Goal: Task Accomplishment & Management: Manage account settings

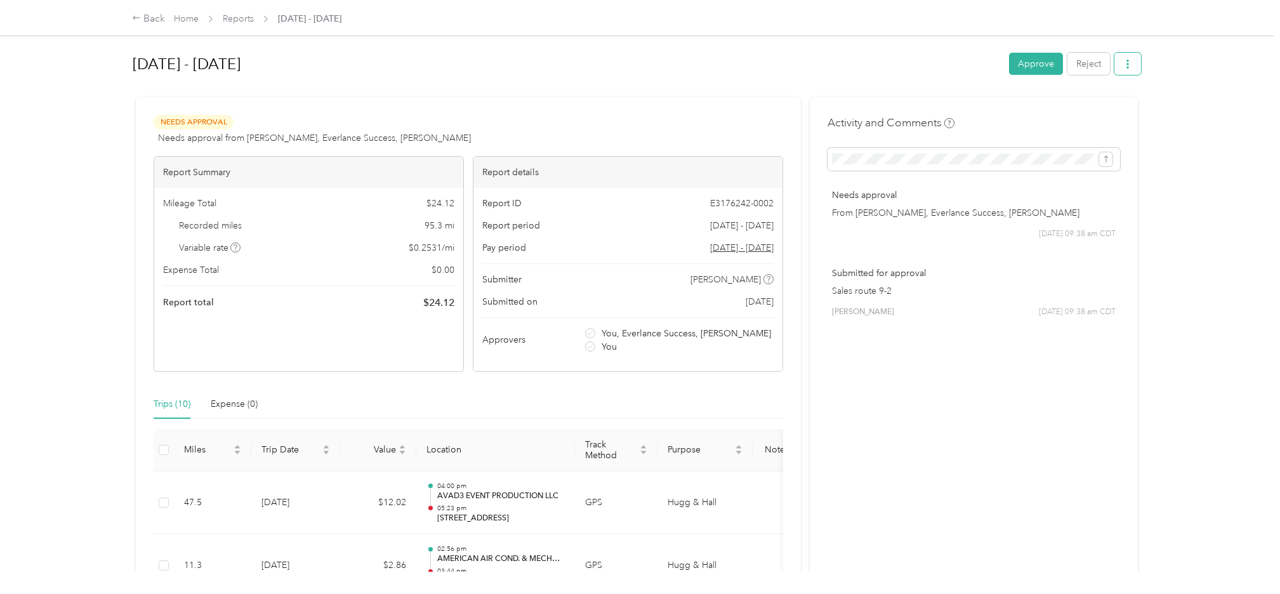
click at [1124, 62] on button "button" at bounding box center [1127, 64] width 27 height 22
click at [1242, 93] on div "Back Home Reports [DATE] - [DATE] [DATE] - [DATE] Approve Reject Needs Approval…" at bounding box center [637, 297] width 1274 height 594
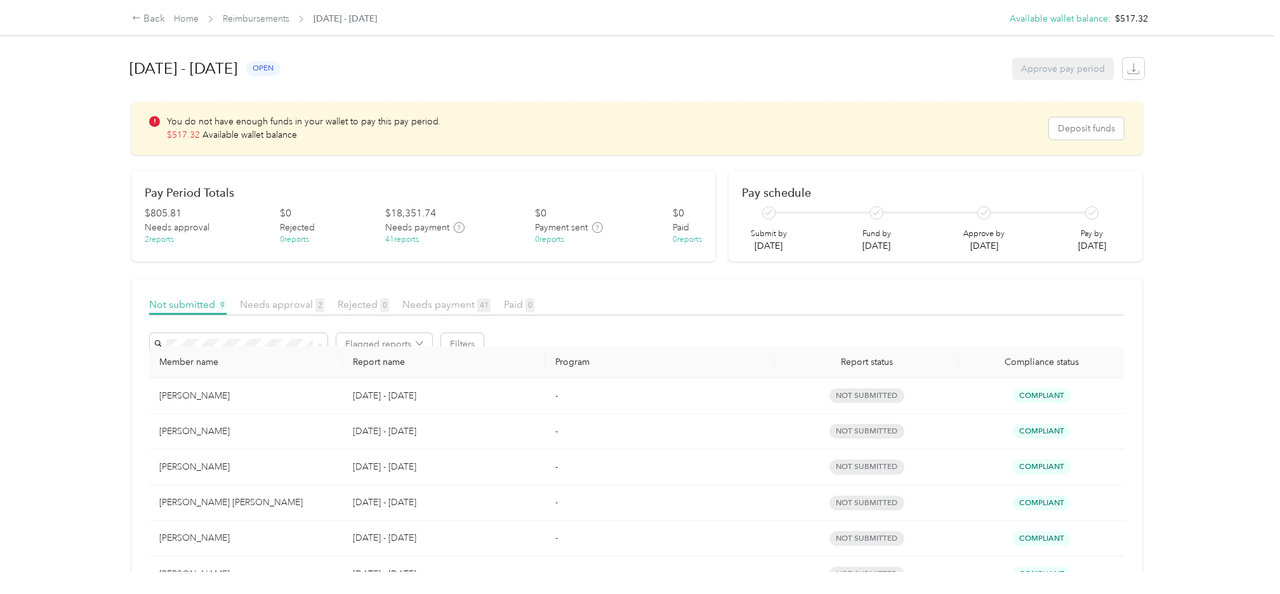
scroll to position [217, 0]
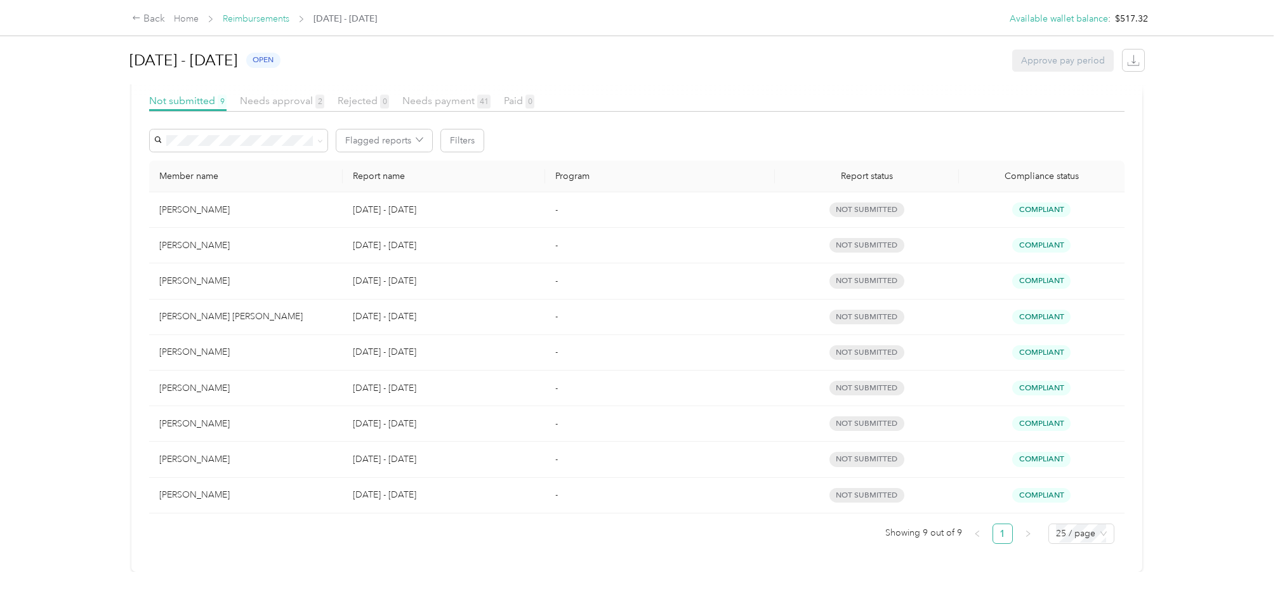
click at [241, 20] on link "Reimbursements" at bounding box center [256, 18] width 67 height 11
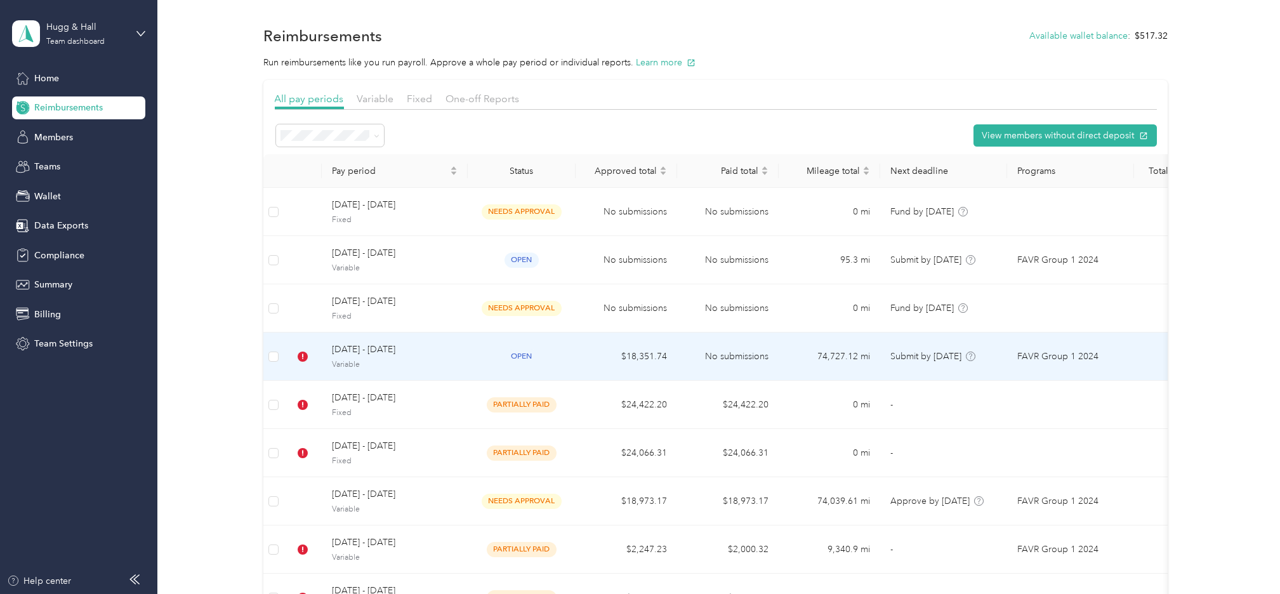
click at [348, 358] on div "August 1 - 31, 2025 Variable" at bounding box center [395, 356] width 126 height 27
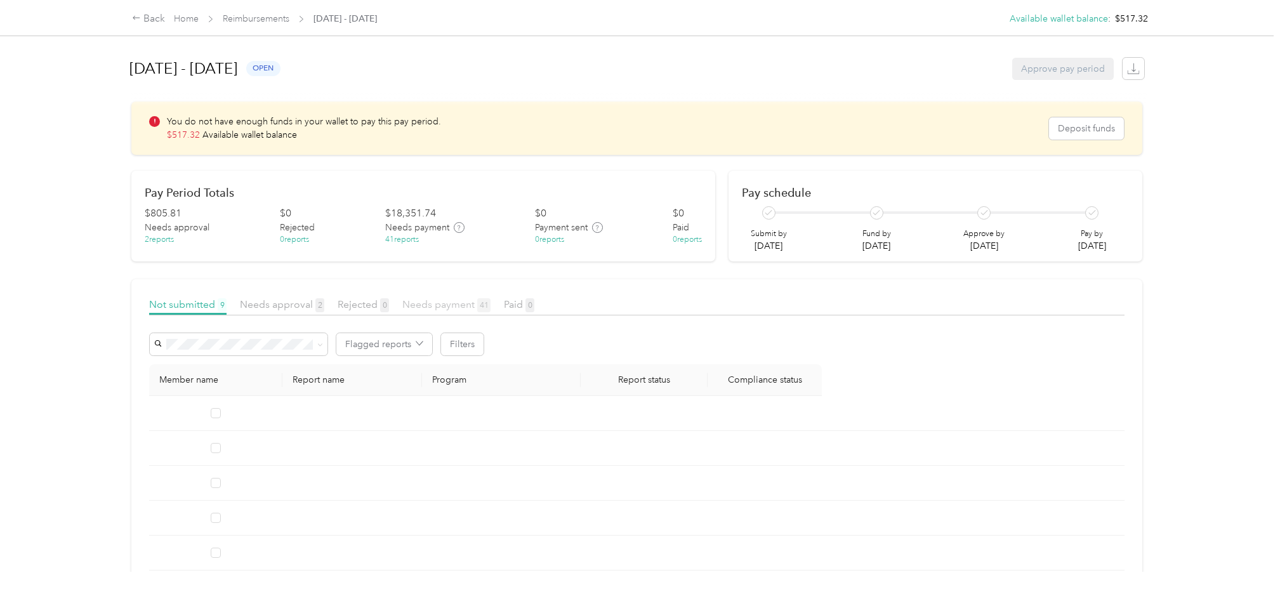
click at [433, 306] on span "Needs payment 41" at bounding box center [446, 304] width 88 height 12
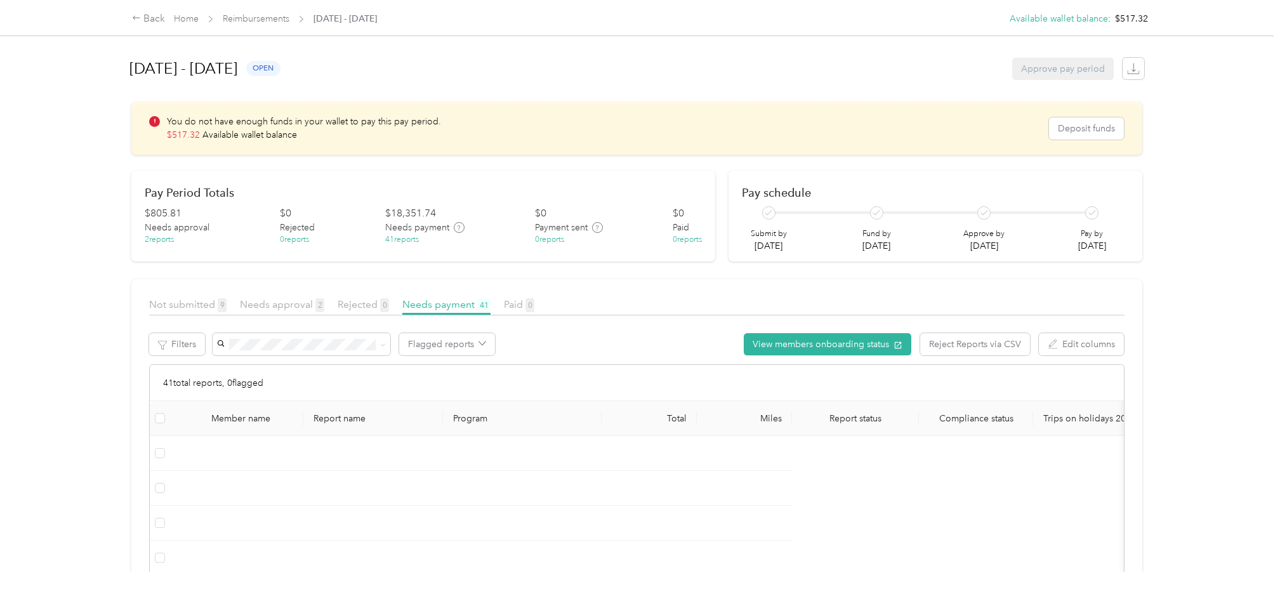
click at [26, 441] on div "Back Home Reimbursements August 1 - 31, 2025 Available wallet balance : $517.32…" at bounding box center [637, 297] width 1274 height 594
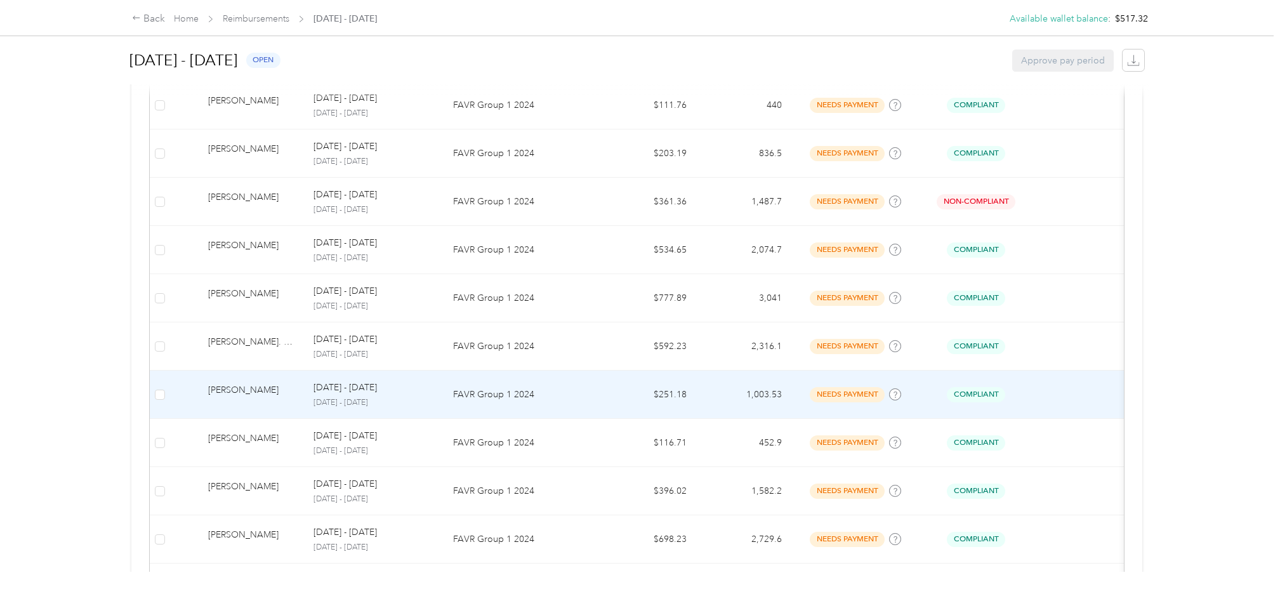
scroll to position [952, 0]
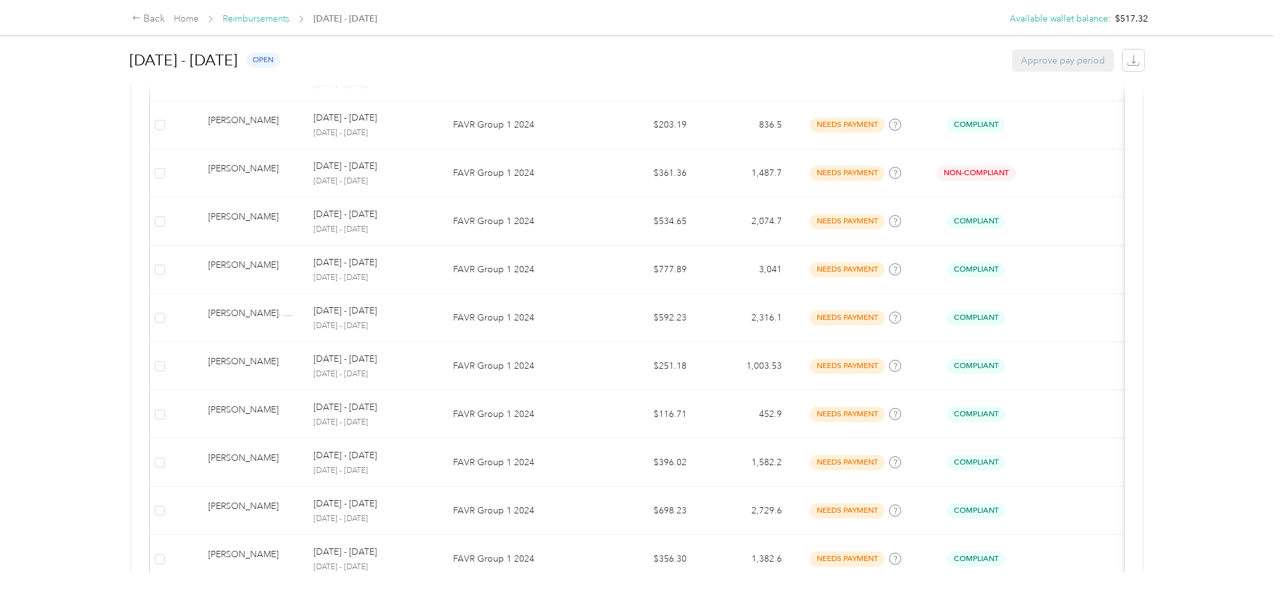
click at [245, 18] on link "Reimbursements" at bounding box center [256, 18] width 67 height 11
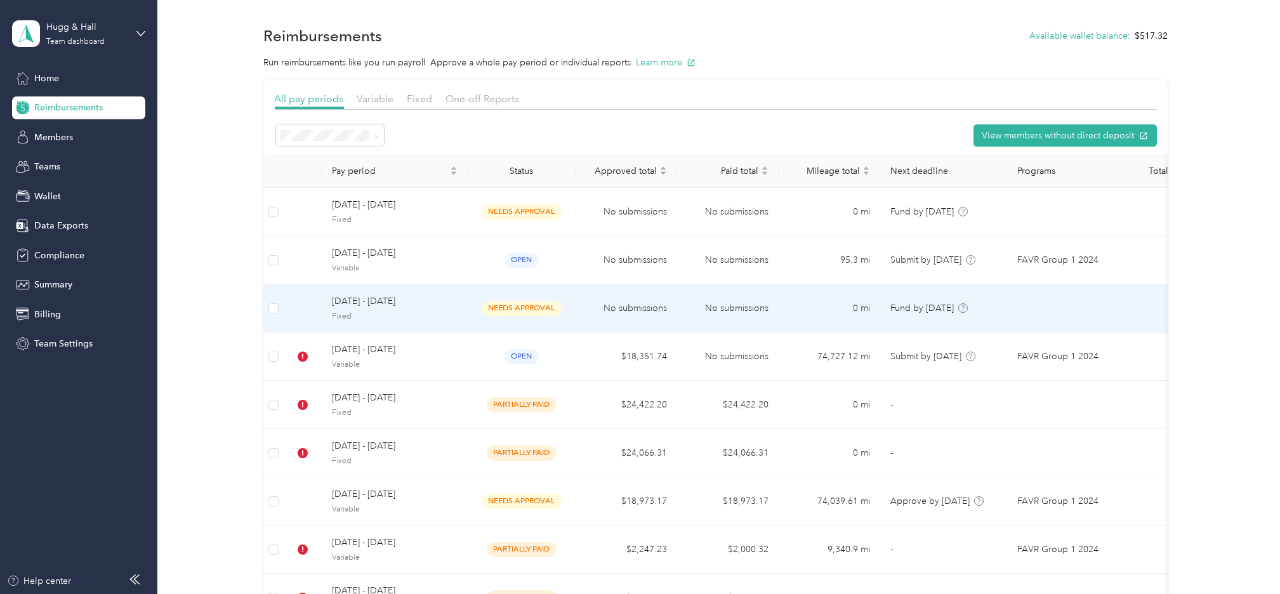
click at [352, 305] on span "August 1 - 31, 2025" at bounding box center [395, 301] width 126 height 14
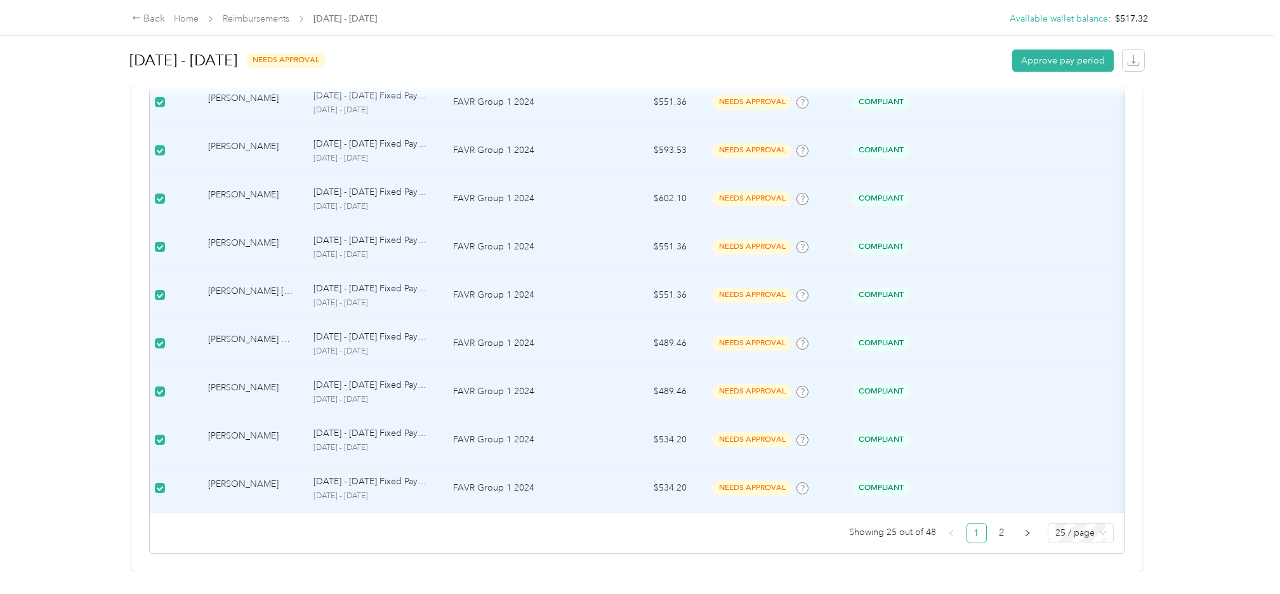
scroll to position [1088, 0]
click at [1066, 524] on span "25 / page" at bounding box center [1080, 533] width 51 height 19
click at [1077, 501] on div "100 / page" at bounding box center [1080, 508] width 45 height 14
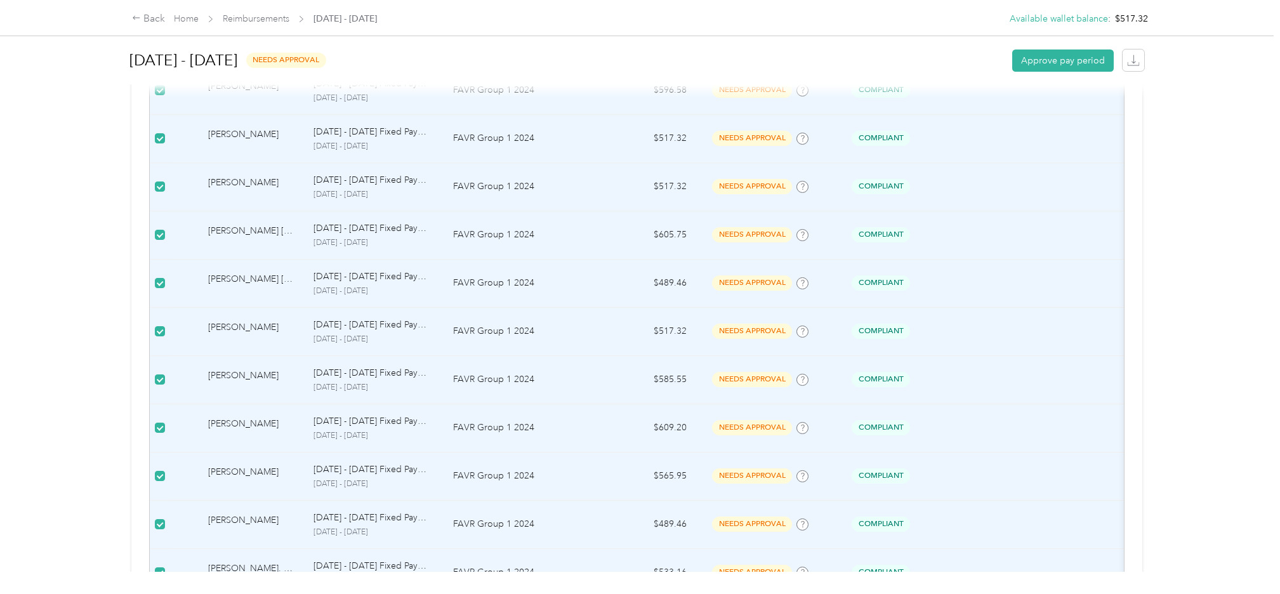
scroll to position [2008, 0]
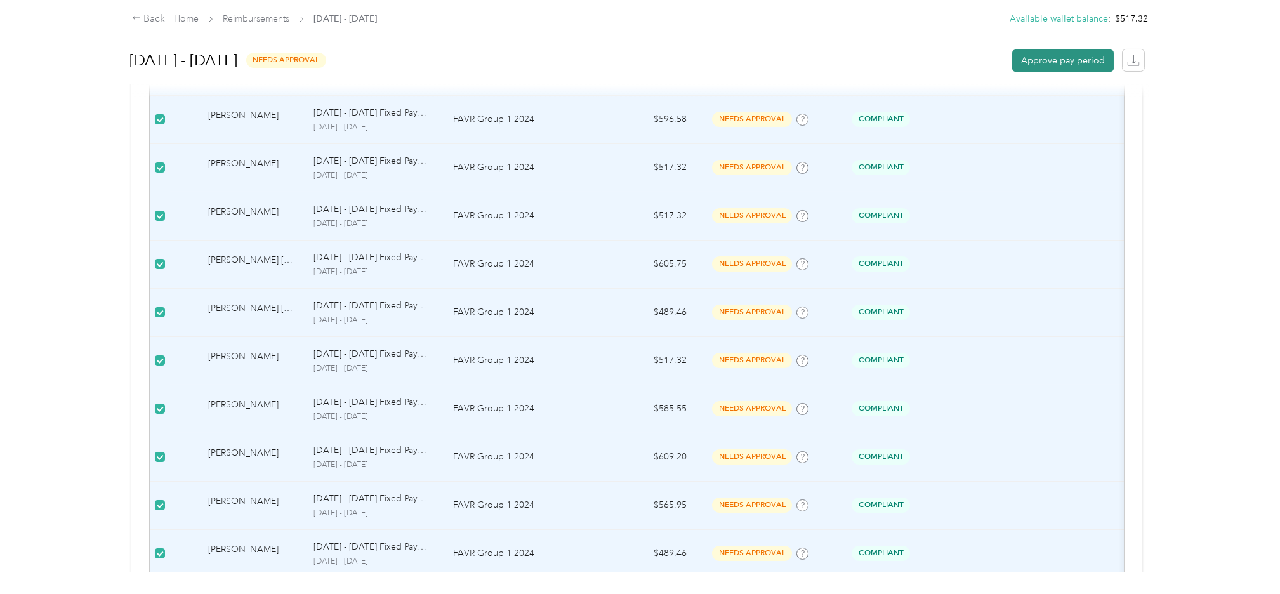
click at [1071, 58] on button "Approve pay period" at bounding box center [1063, 60] width 102 height 22
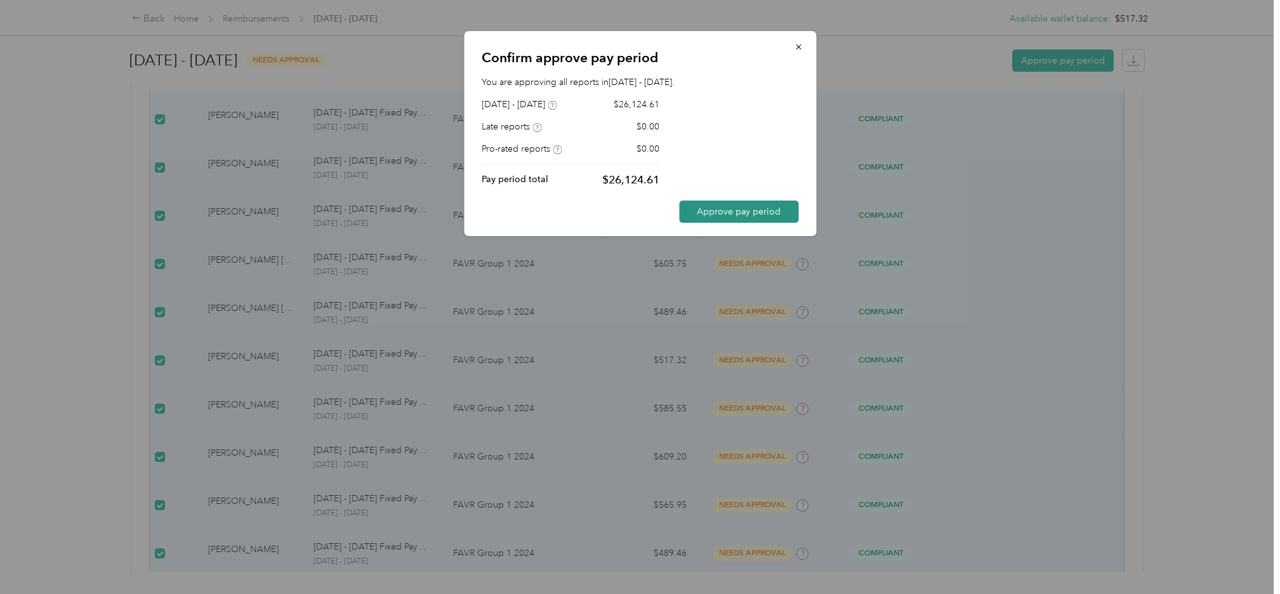
click at [762, 209] on button "Approve pay period" at bounding box center [738, 212] width 119 height 22
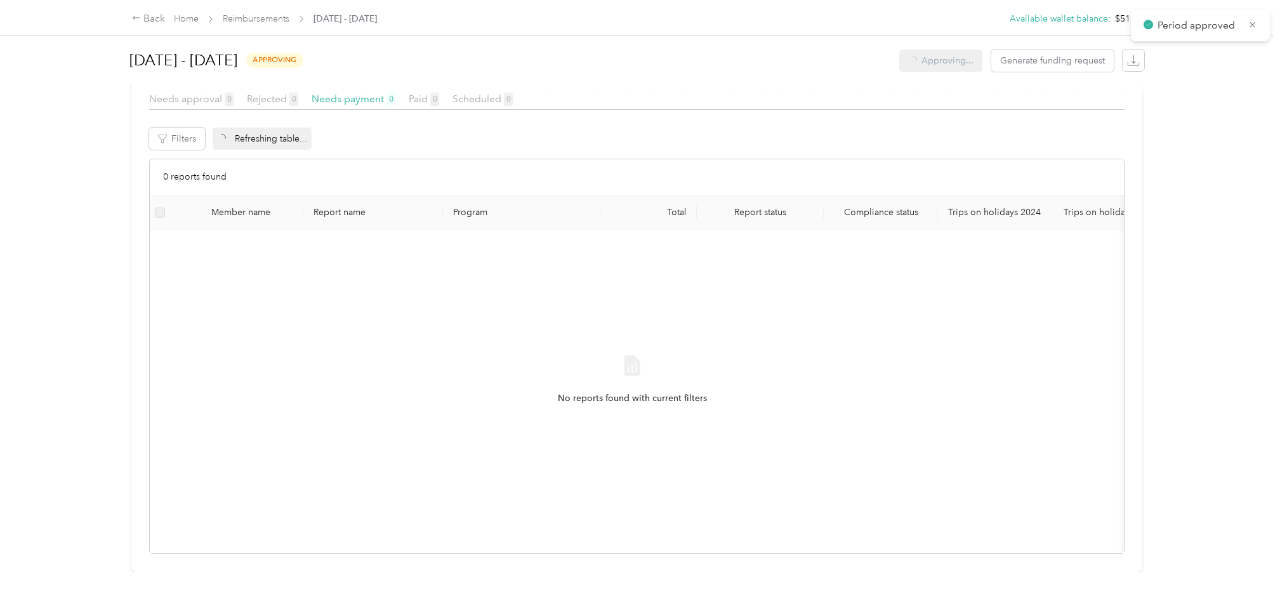
scroll to position [234, 0]
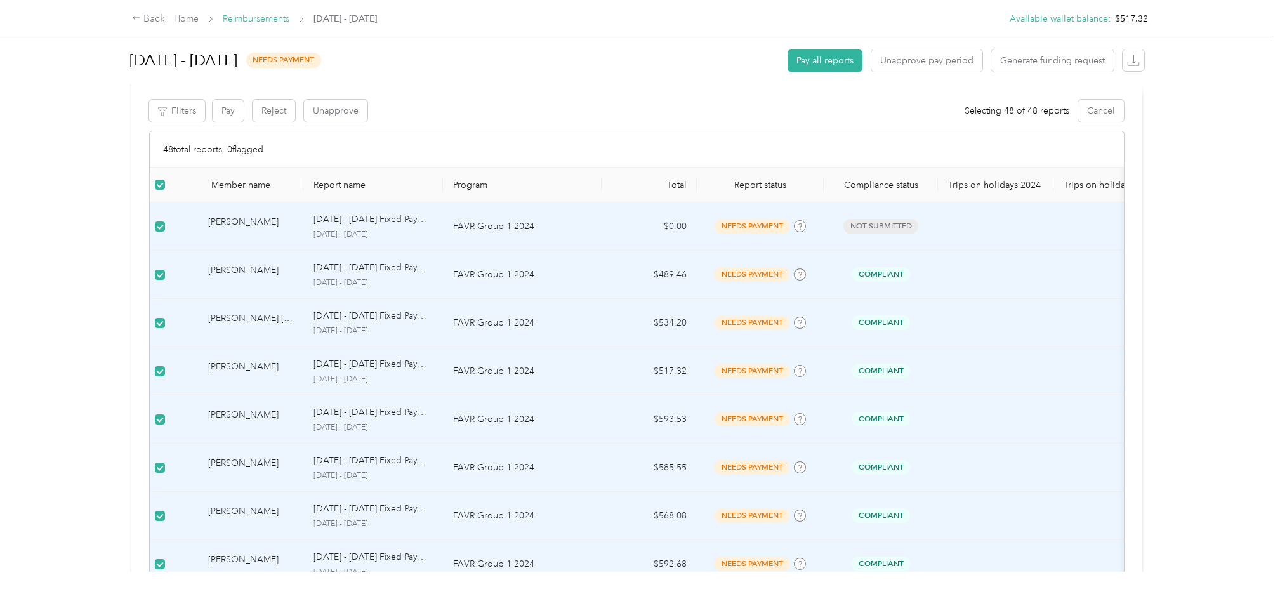
click at [250, 16] on link "Reimbursements" at bounding box center [256, 18] width 67 height 11
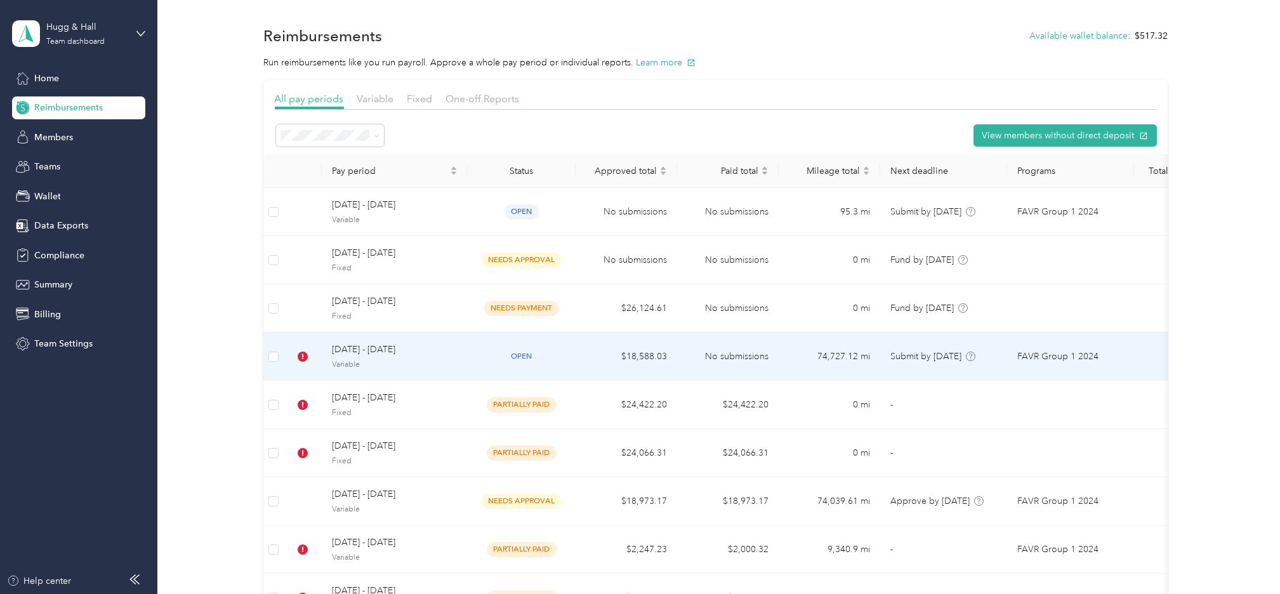
click at [354, 350] on span "August 1 - 31, 2025" at bounding box center [395, 350] width 126 height 14
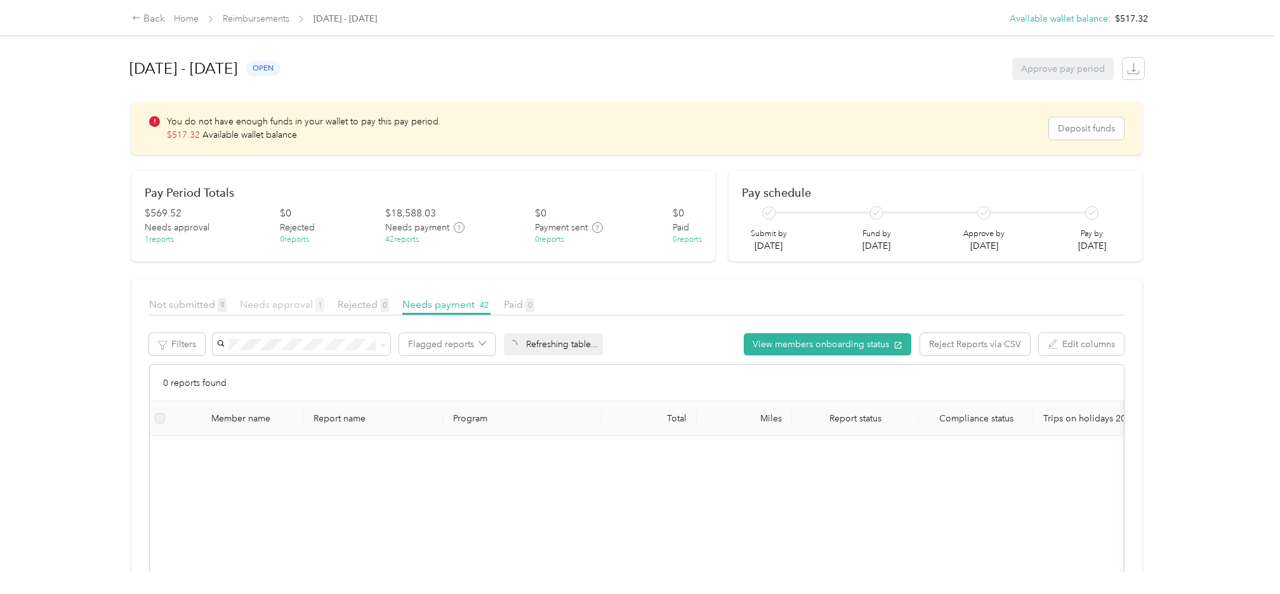
click at [270, 305] on span "Needs approval 1" at bounding box center [282, 304] width 84 height 12
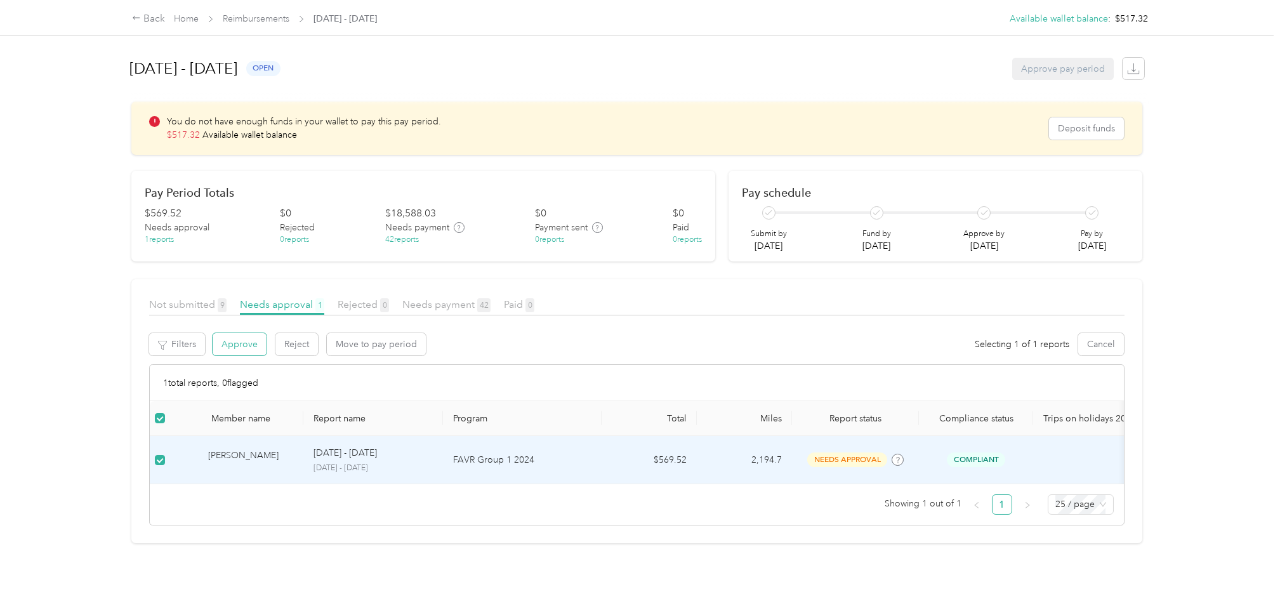
click at [252, 344] on button "Approve" at bounding box center [240, 344] width 54 height 22
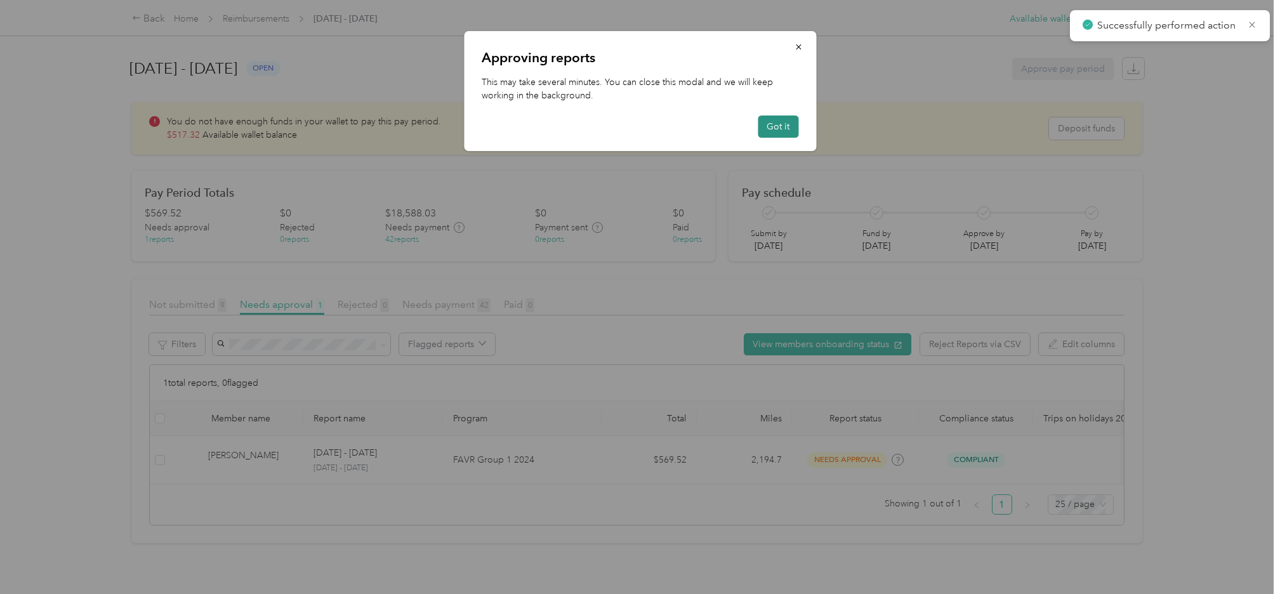
click at [793, 126] on button "Got it" at bounding box center [778, 126] width 41 height 22
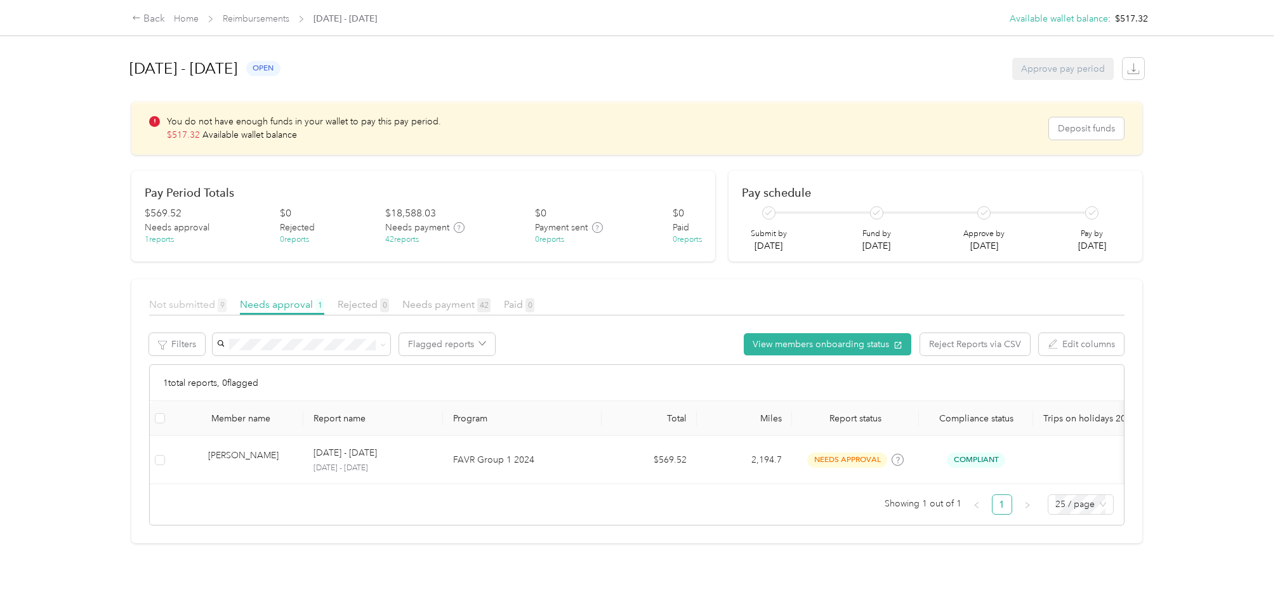
click at [180, 305] on span "Not submitted 9" at bounding box center [187, 304] width 77 height 12
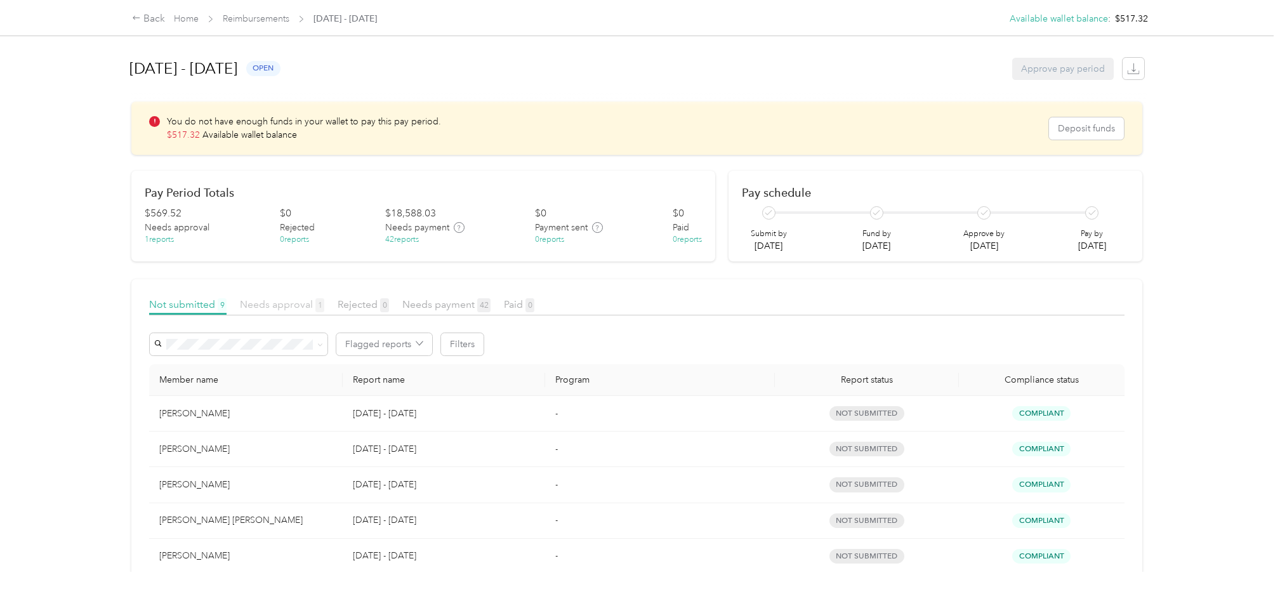
click at [270, 306] on span "Needs approval 1" at bounding box center [282, 304] width 84 height 12
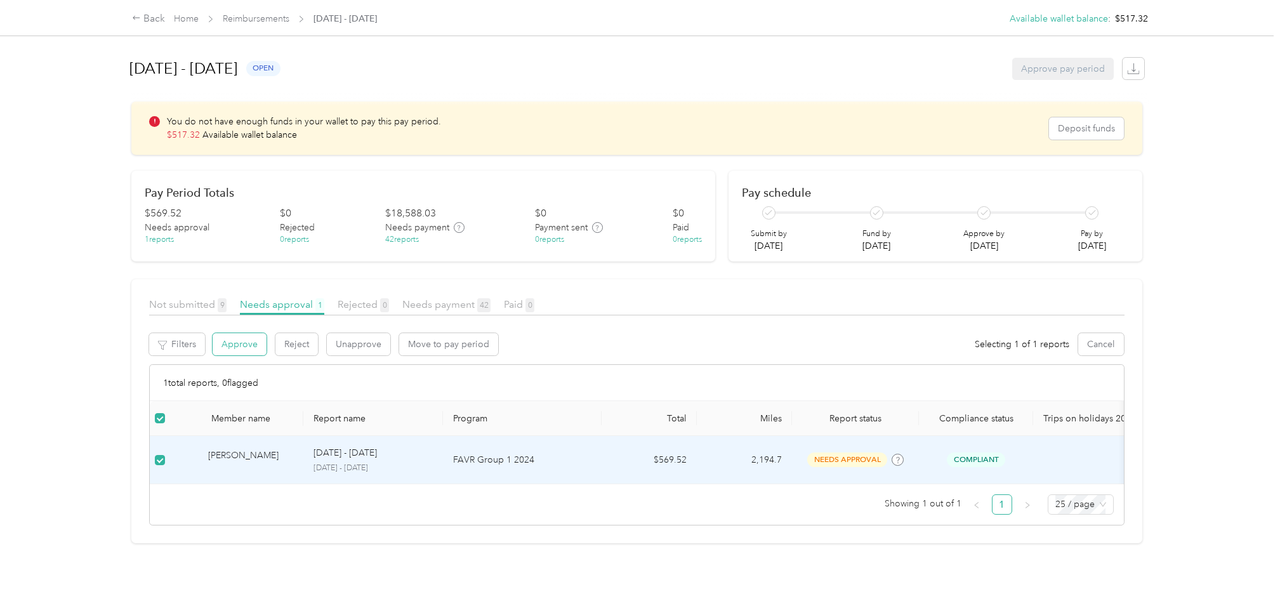
click at [254, 341] on button "Approve" at bounding box center [240, 344] width 54 height 22
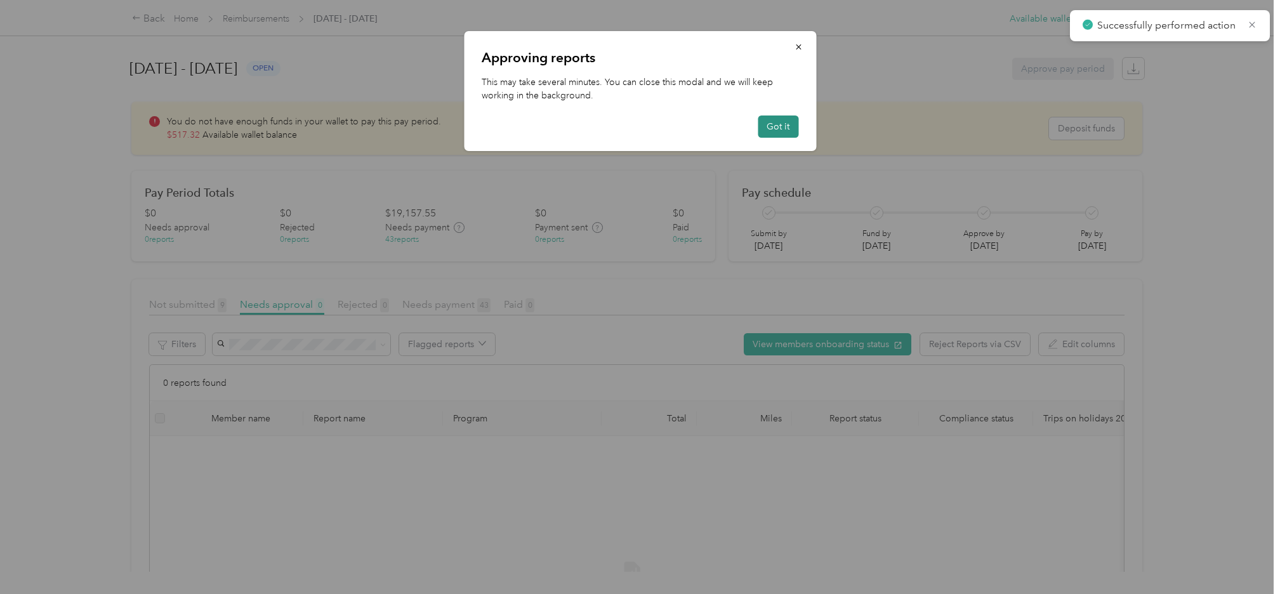
click at [777, 126] on button "Got it" at bounding box center [778, 126] width 41 height 22
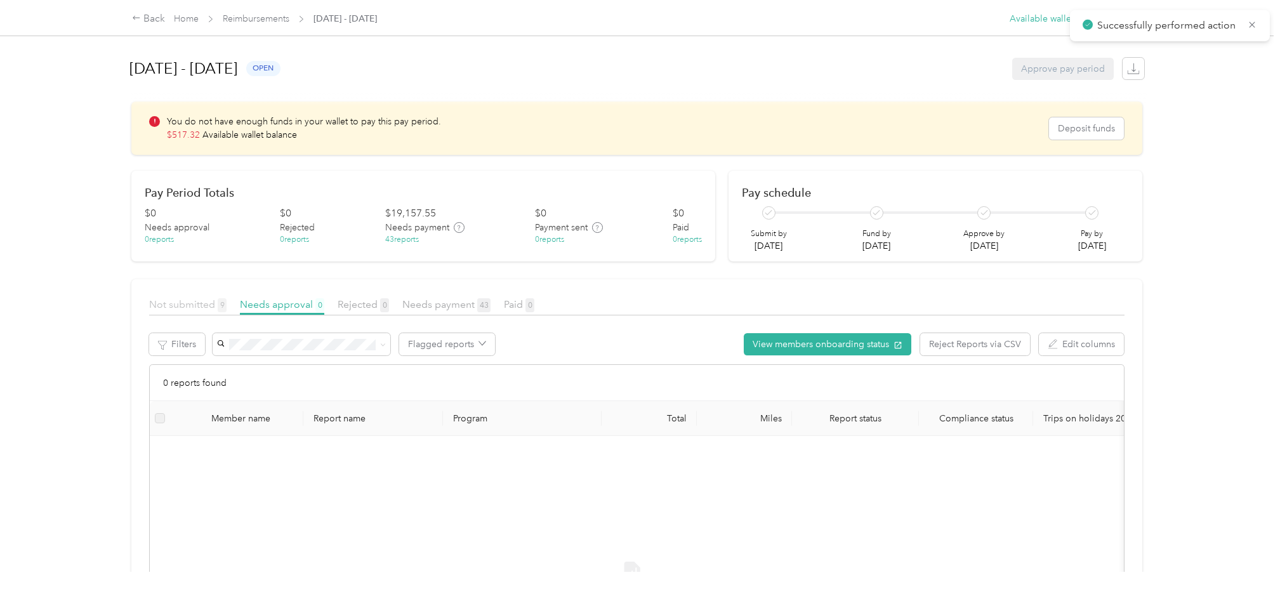
click at [163, 307] on span "Not submitted 9" at bounding box center [187, 304] width 77 height 12
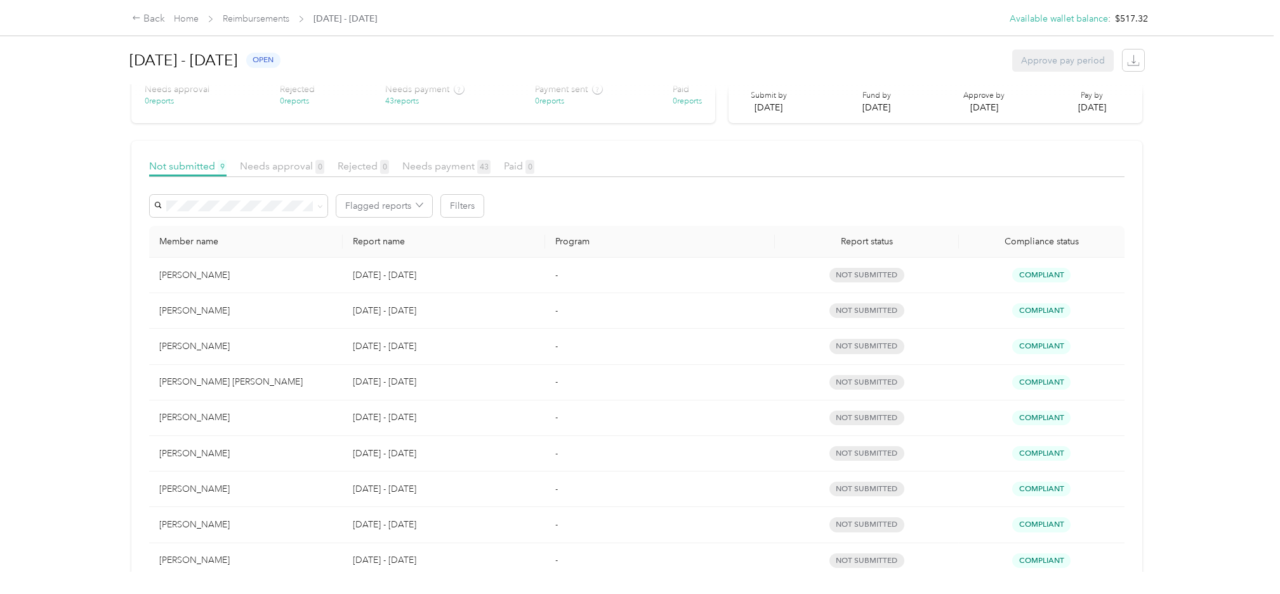
scroll to position [95, 0]
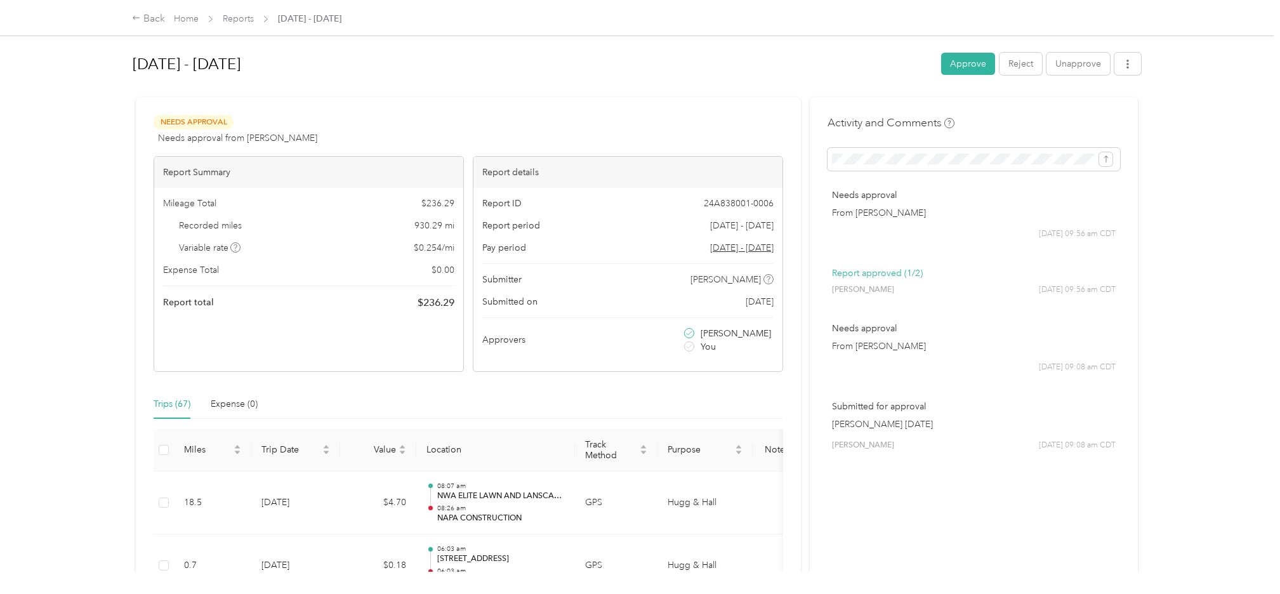
click at [781, 84] on div "Aug 1 - 31, 2025 Approve Reject Unapprove" at bounding box center [637, 66] width 1008 height 44
drag, startPoint x: 781, startPoint y: 84, endPoint x: 715, endPoint y: 74, distance: 67.3
click at [715, 74] on h1 "Aug 1 - 31, 2025" at bounding box center [533, 64] width 800 height 30
click at [957, 65] on button "Approve" at bounding box center [968, 64] width 54 height 22
click at [840, 68] on h1 "[DATE] - [DATE]" at bounding box center [533, 64] width 800 height 30
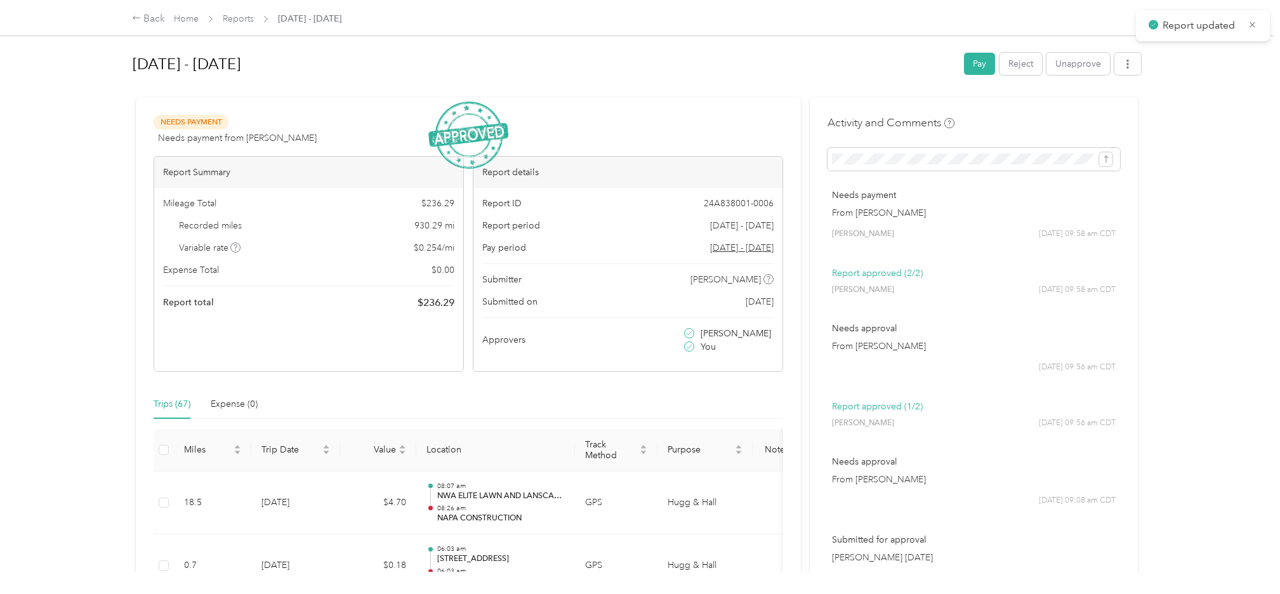
click at [666, 73] on h1 "[DATE] - [DATE]" at bounding box center [544, 64] width 822 height 30
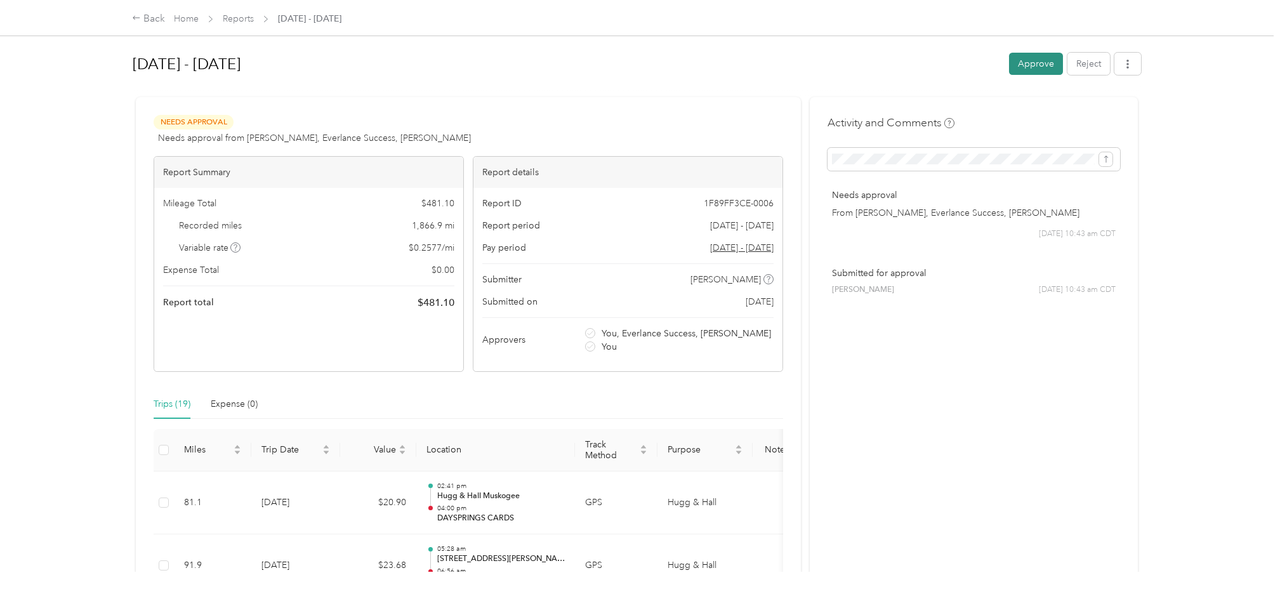
click at [1026, 63] on button "Approve" at bounding box center [1036, 64] width 54 height 22
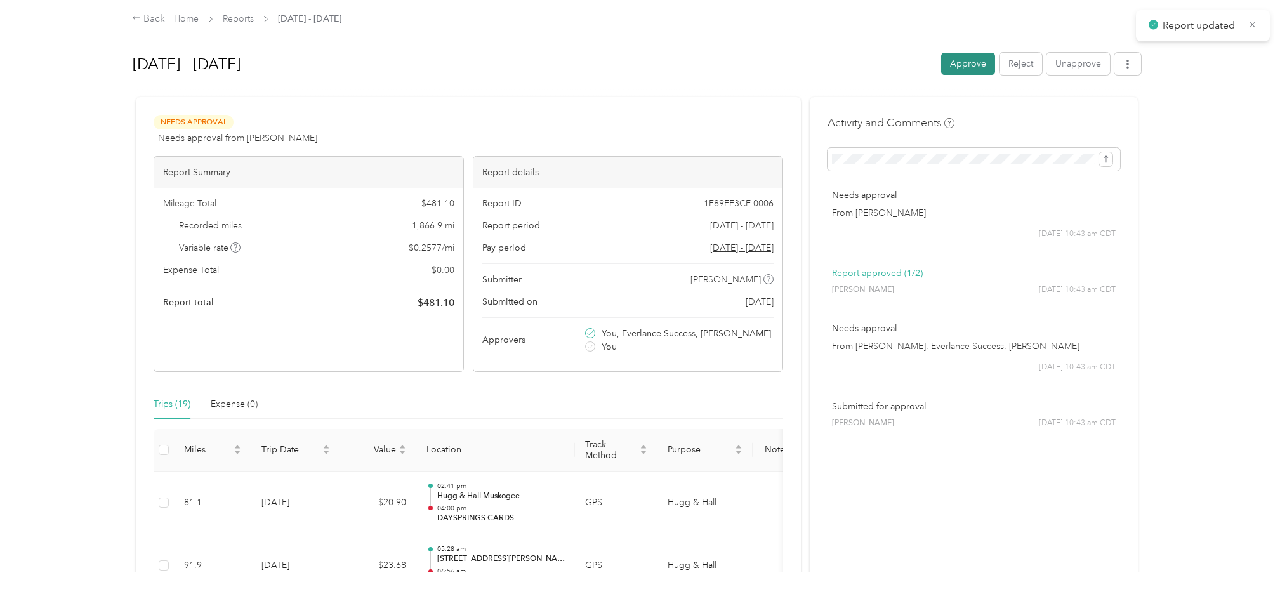
click at [963, 58] on button "Approve" at bounding box center [968, 64] width 54 height 22
